Goal: Check status: Check status

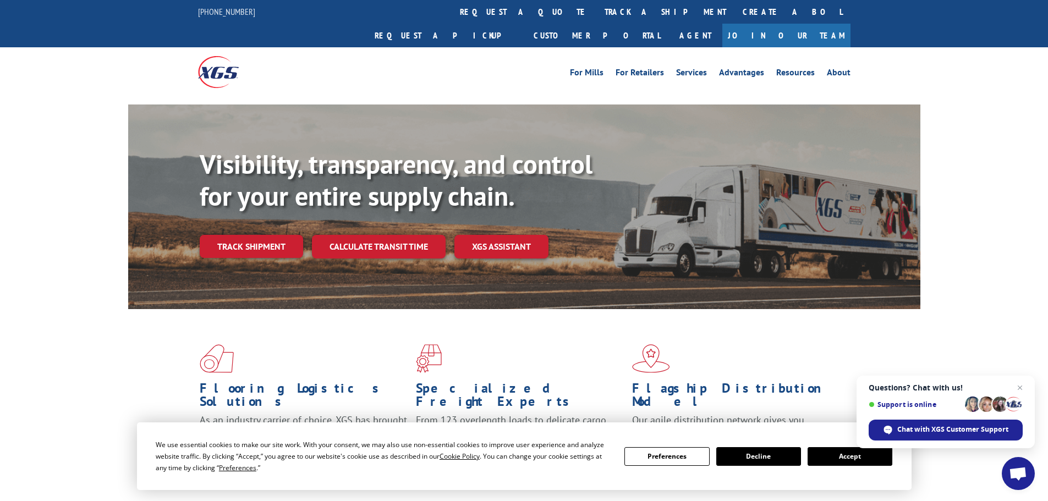
click at [241, 235] on link "Track shipment" at bounding box center [251, 246] width 103 height 23
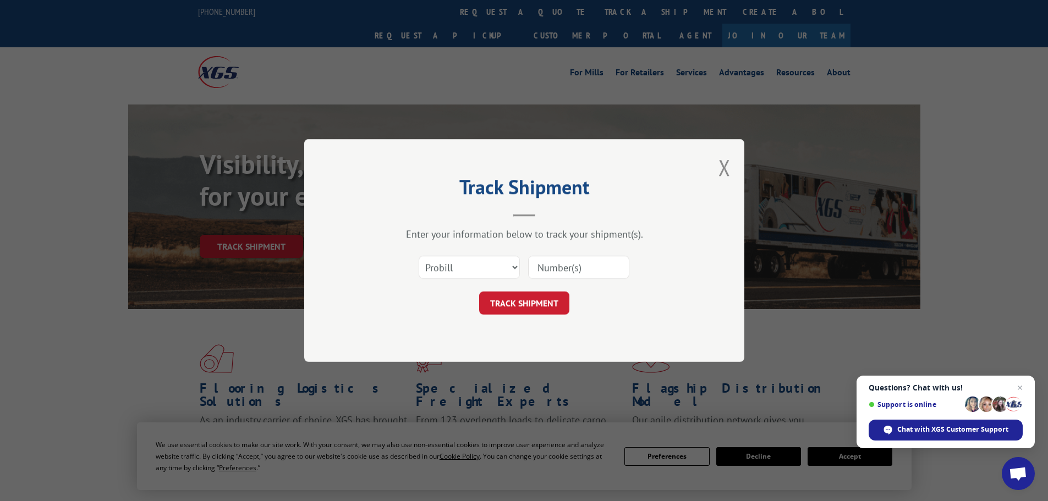
click at [573, 268] on input at bounding box center [578, 267] width 101 height 23
type input "2557372"
click at [479, 292] on button "TRACK SHIPMENT" at bounding box center [524, 303] width 90 height 23
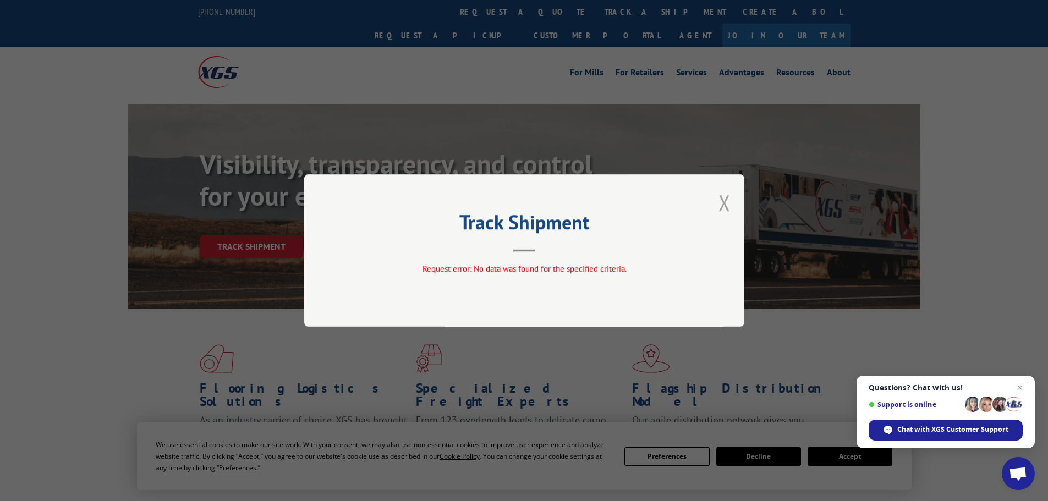
click at [725, 200] on button "Close modal" at bounding box center [725, 202] width 12 height 29
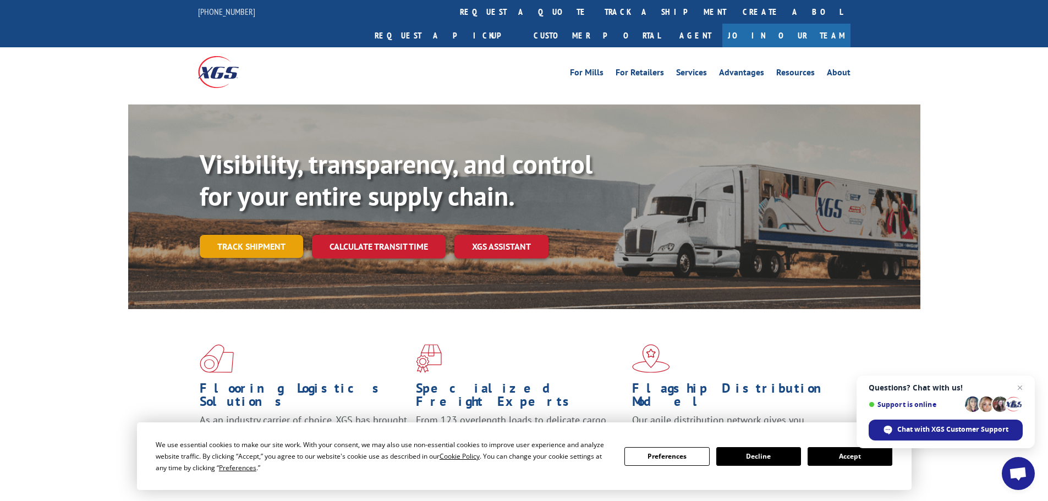
click at [232, 235] on link "Track shipment" at bounding box center [251, 246] width 103 height 23
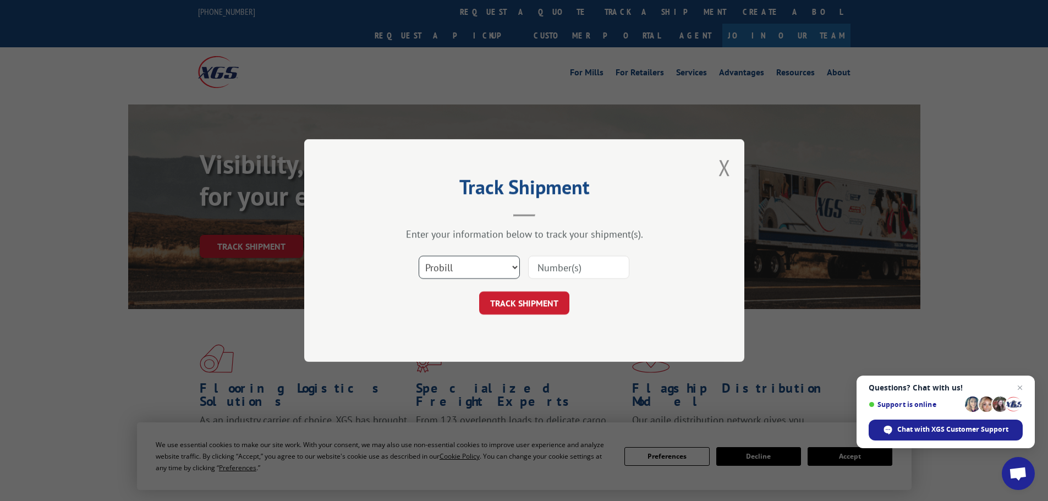
drag, startPoint x: 489, startPoint y: 264, endPoint x: 479, endPoint y: 263, distance: 9.9
click at [489, 264] on select "Select category... Probill BOL PO" at bounding box center [469, 267] width 101 height 23
select select "bol"
click at [419, 256] on select "Select category... Probill BOL PO" at bounding box center [469, 267] width 101 height 23
click at [544, 265] on input at bounding box center [578, 267] width 101 height 23
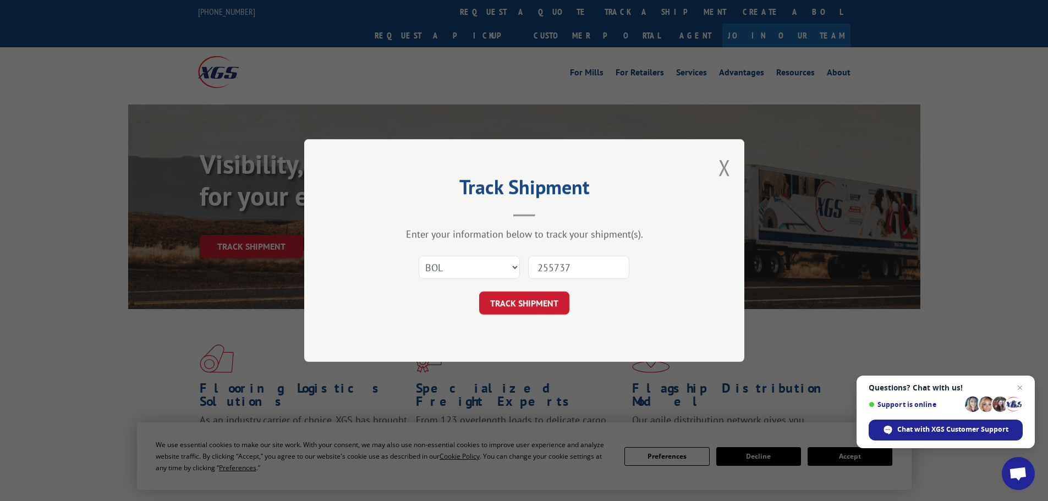
type input "2557372"
click button "TRACK SHIPMENT" at bounding box center [524, 303] width 90 height 23
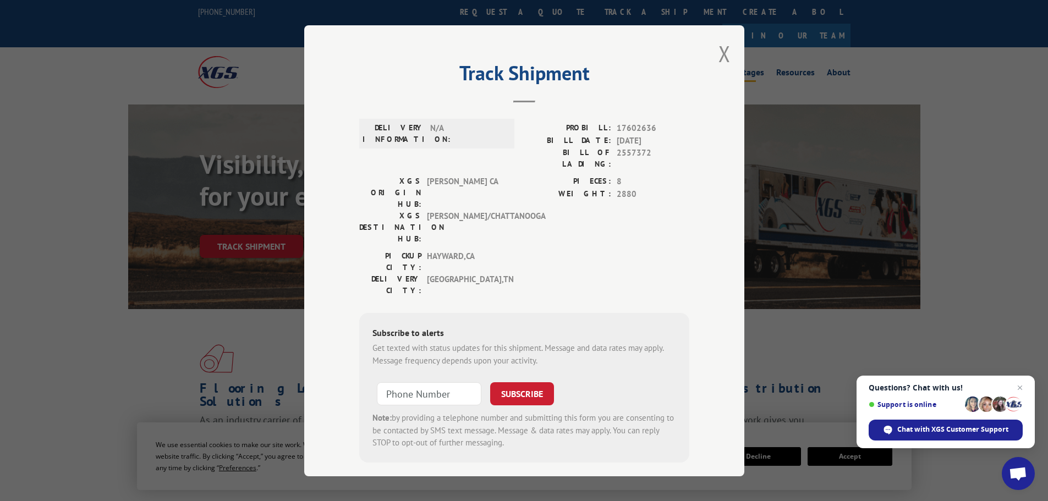
click at [720, 51] on button "Close modal" at bounding box center [725, 53] width 12 height 29
